Goal: Find specific page/section: Find specific page/section

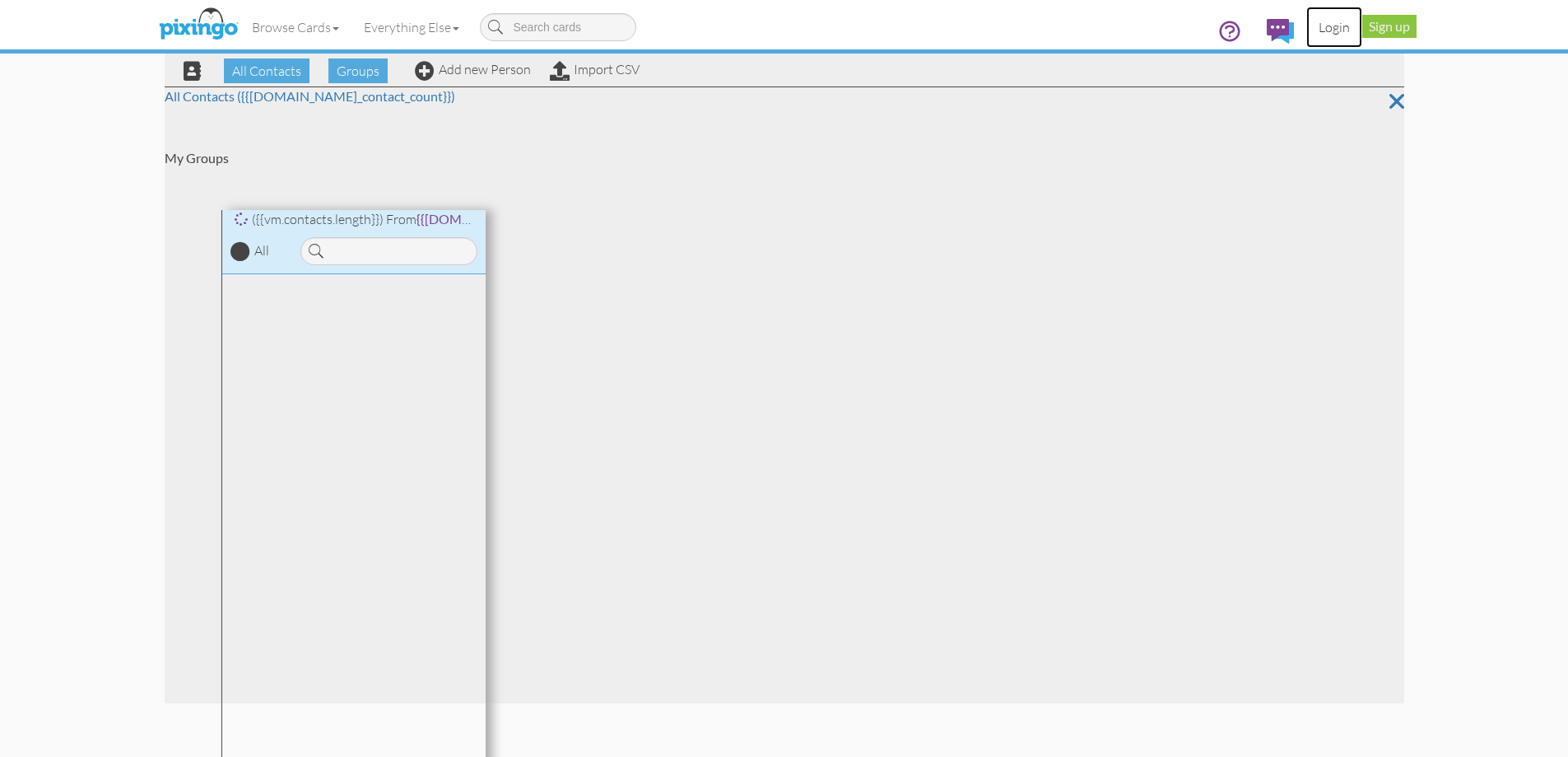
click at [1341, 31] on link "Login" at bounding box center [1334, 27] width 56 height 41
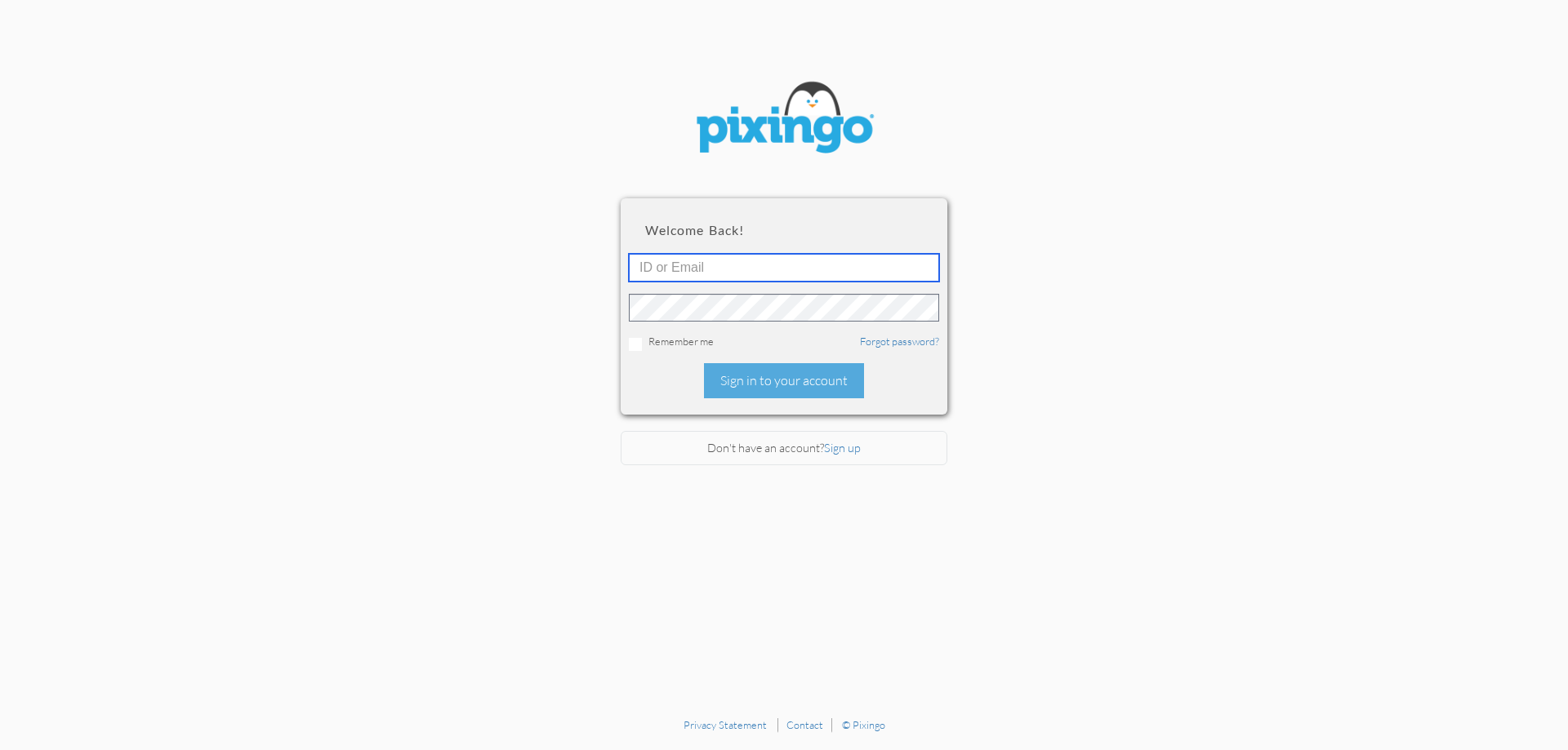
click at [784, 267] on input "text" at bounding box center [784, 268] width 310 height 28
type input "[PERSON_NAME][EMAIL_ADDRESS][DOMAIN_NAME]"
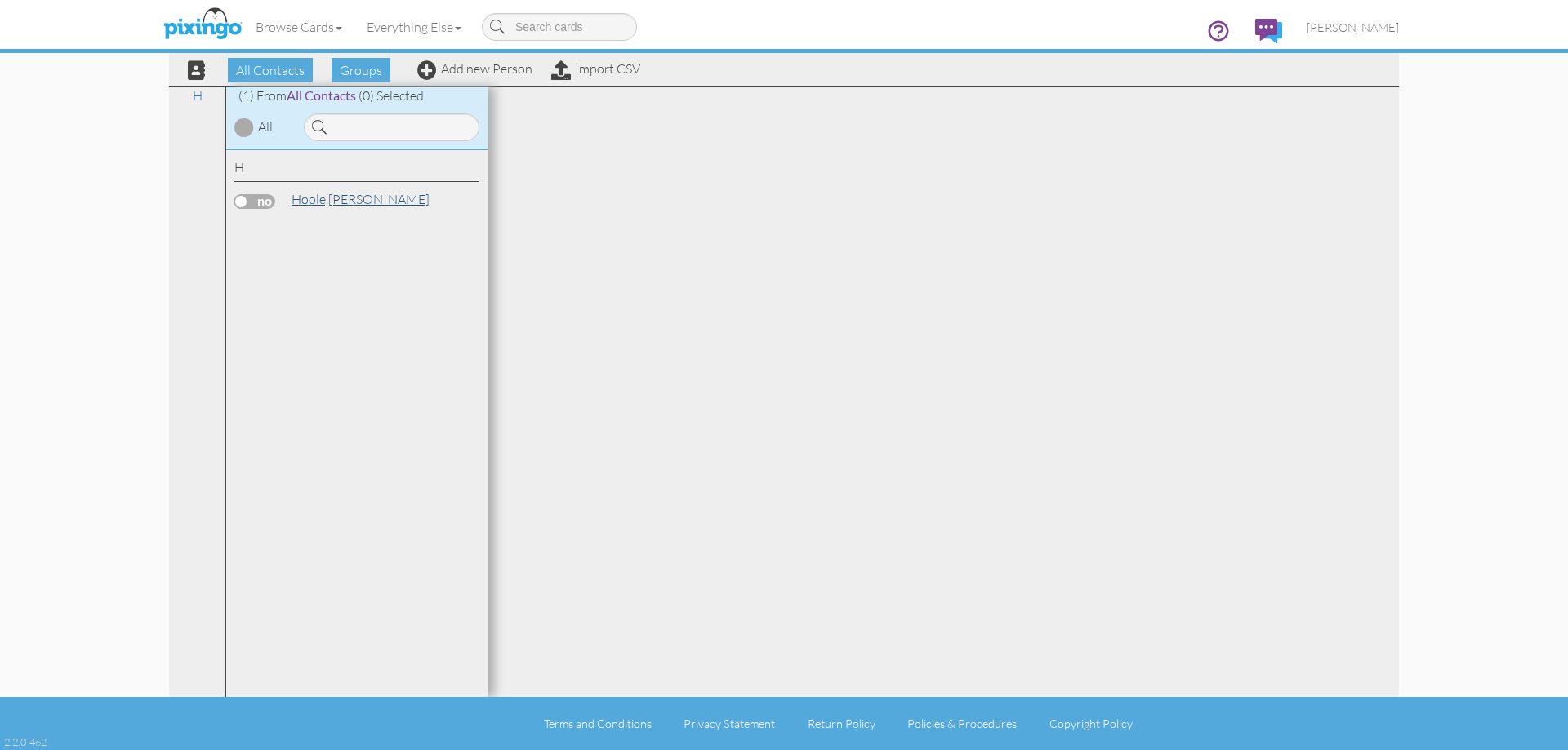
click at [314, 196] on span "Hoole," at bounding box center [310, 198] width 37 height 17
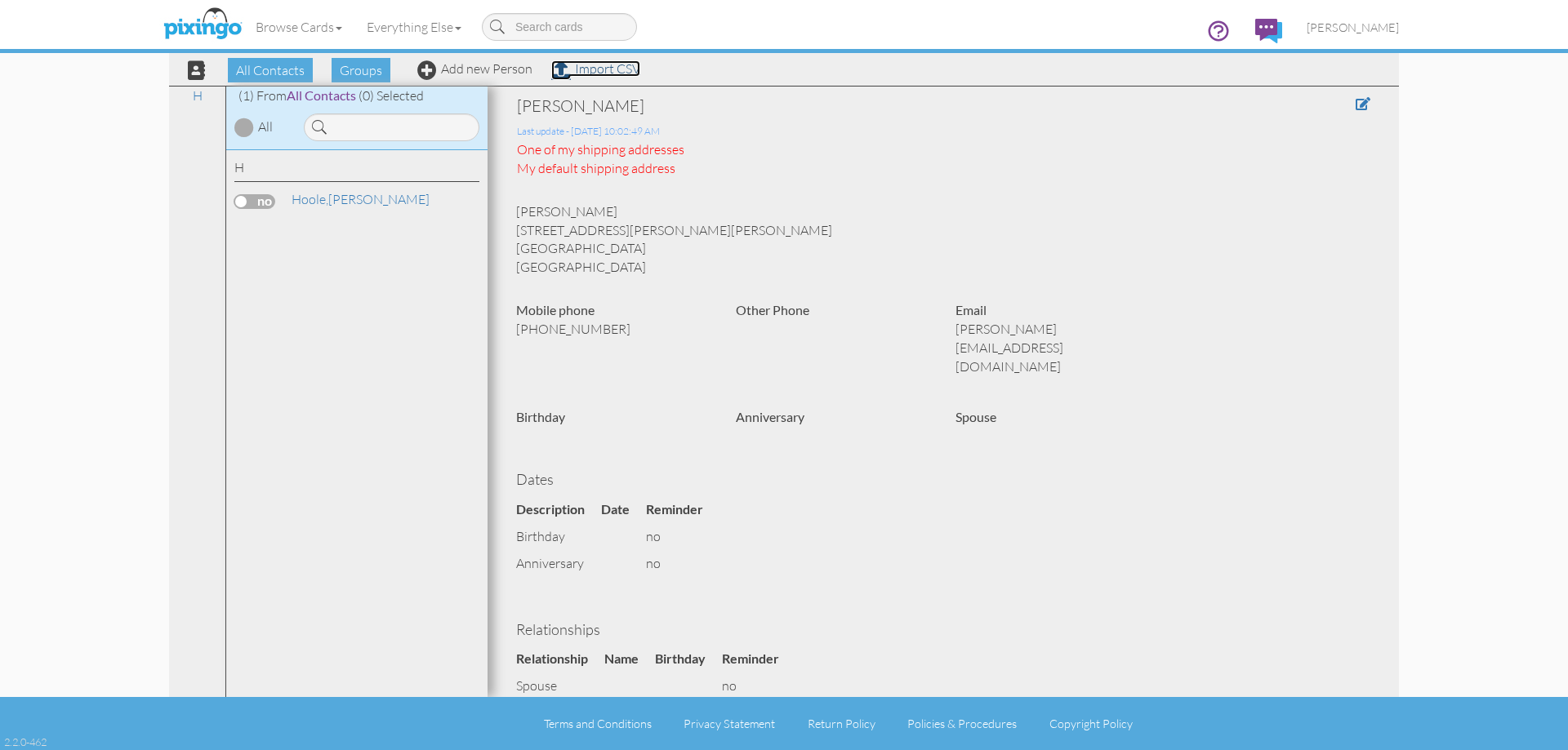
click at [592, 68] on link "Import CSV" at bounding box center [595, 68] width 89 height 17
click at [432, 70] on span at bounding box center [427, 70] width 19 height 19
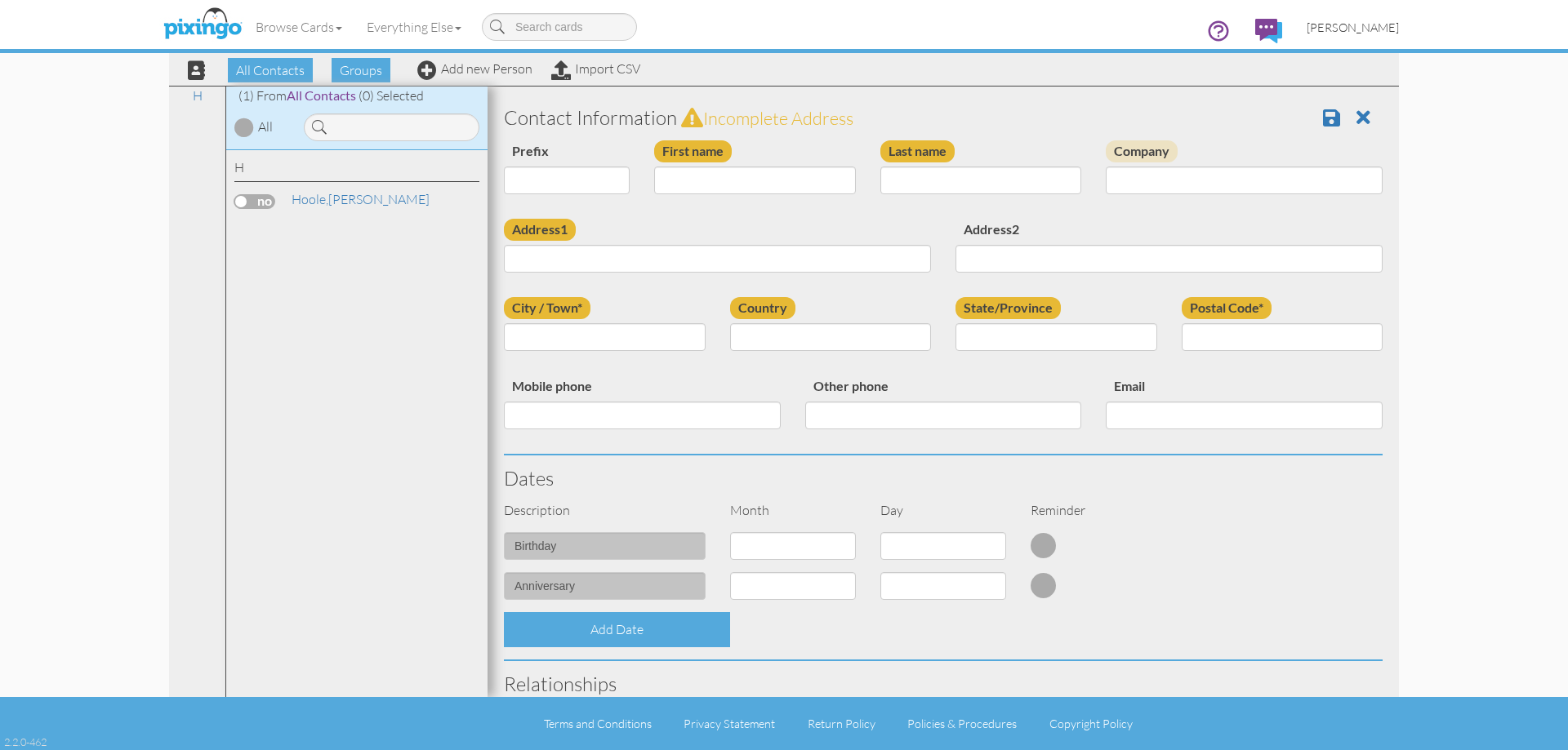
click at [1363, 22] on span "[PERSON_NAME]" at bounding box center [1353, 27] width 92 height 14
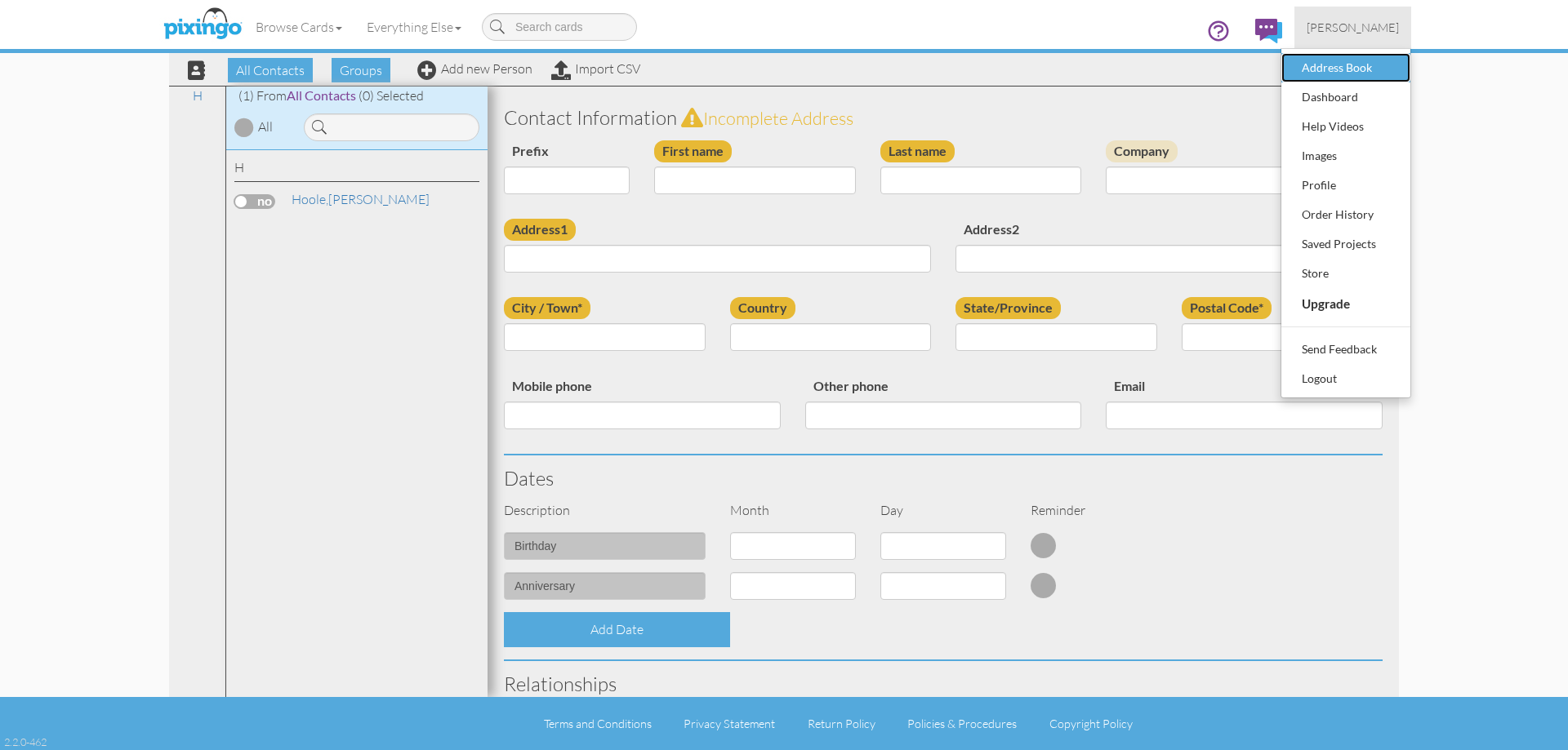
click at [1334, 61] on div "Address Book" at bounding box center [1345, 67] width 96 height 24
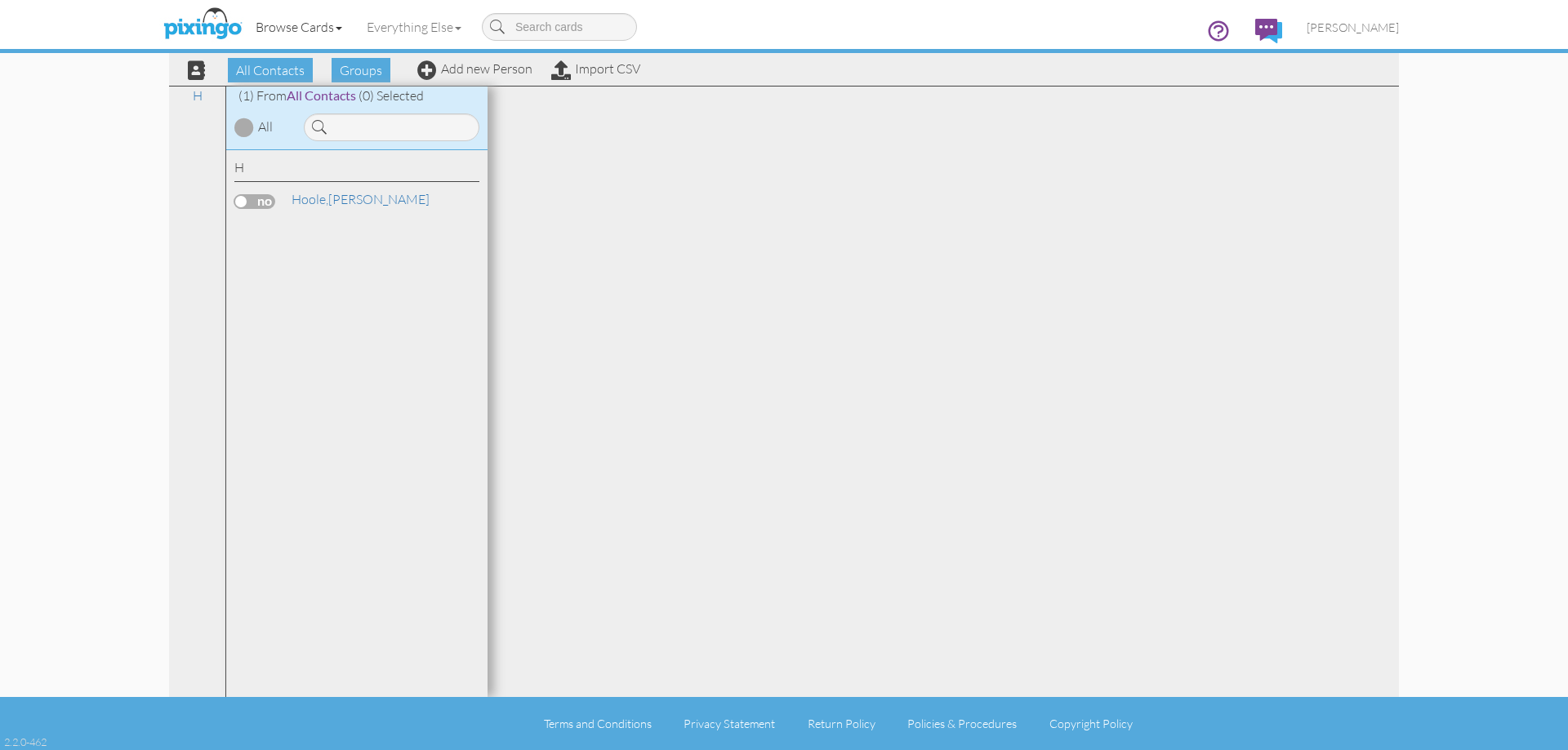
click at [309, 39] on link "Browse Cards" at bounding box center [299, 27] width 111 height 41
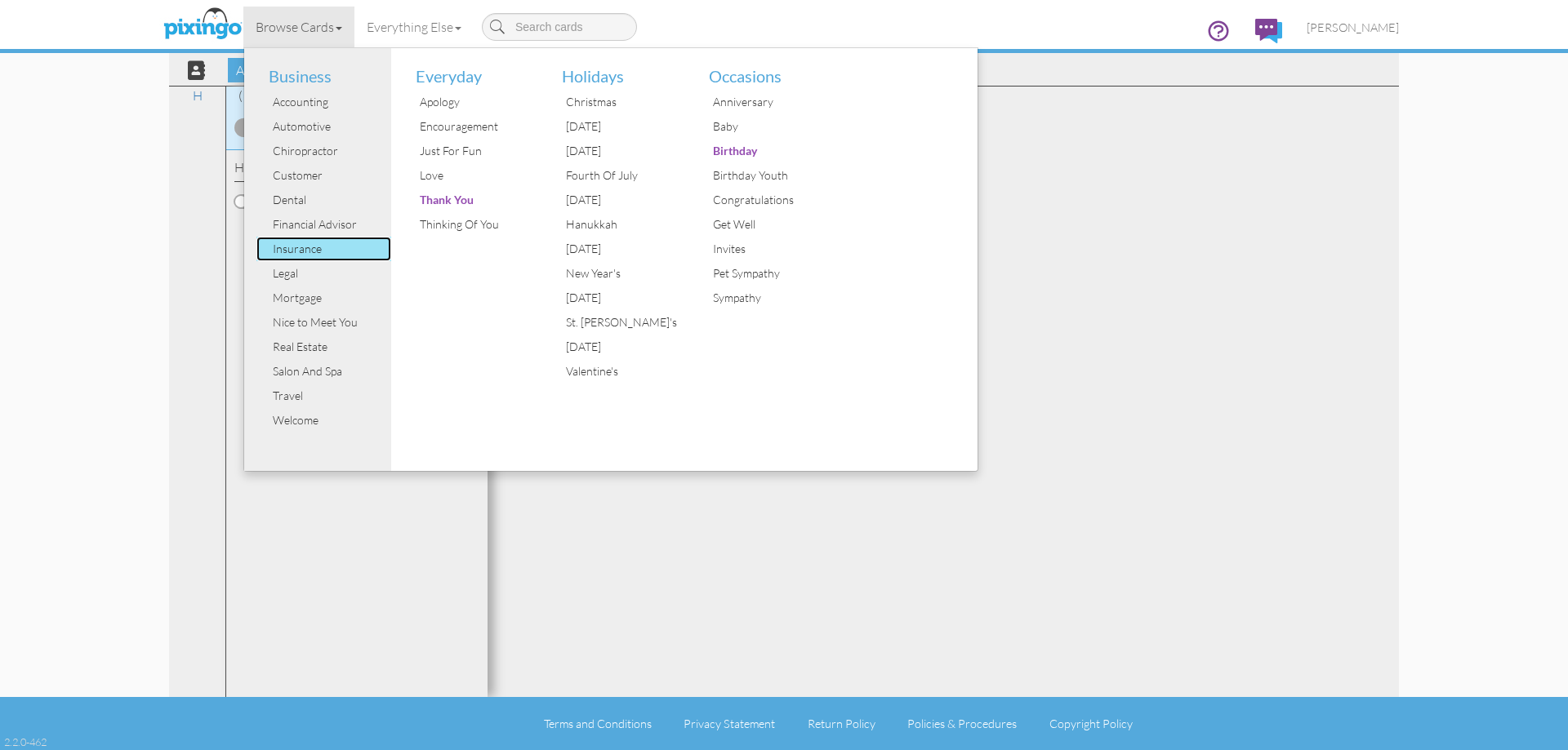
click at [318, 246] on div "Insurance" at bounding box center [330, 248] width 123 height 24
